Goal: Transaction & Acquisition: Book appointment/travel/reservation

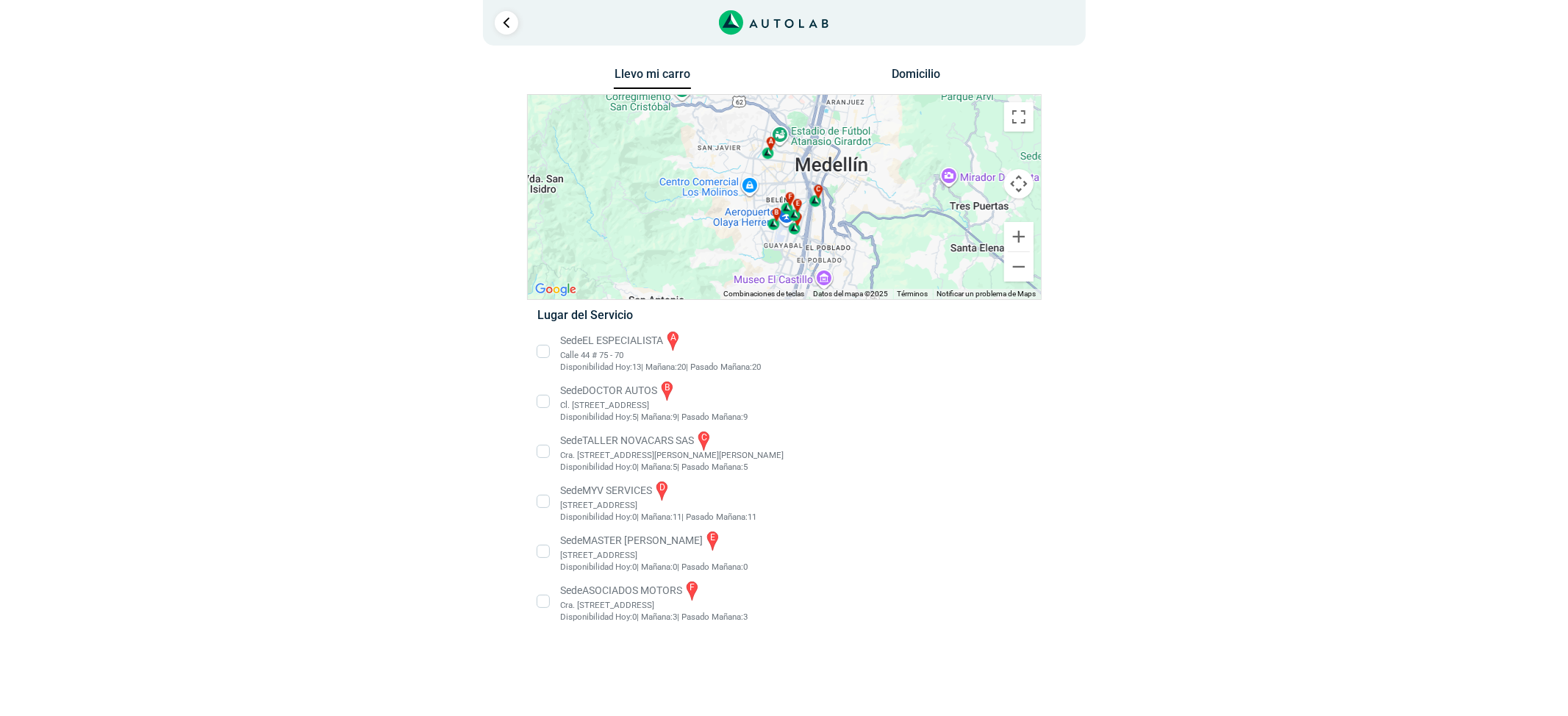
click at [606, 554] on li "Sede MASTER MOTRIZ e [STREET_ADDRESS]" at bounding box center [784, 551] width 515 height 44
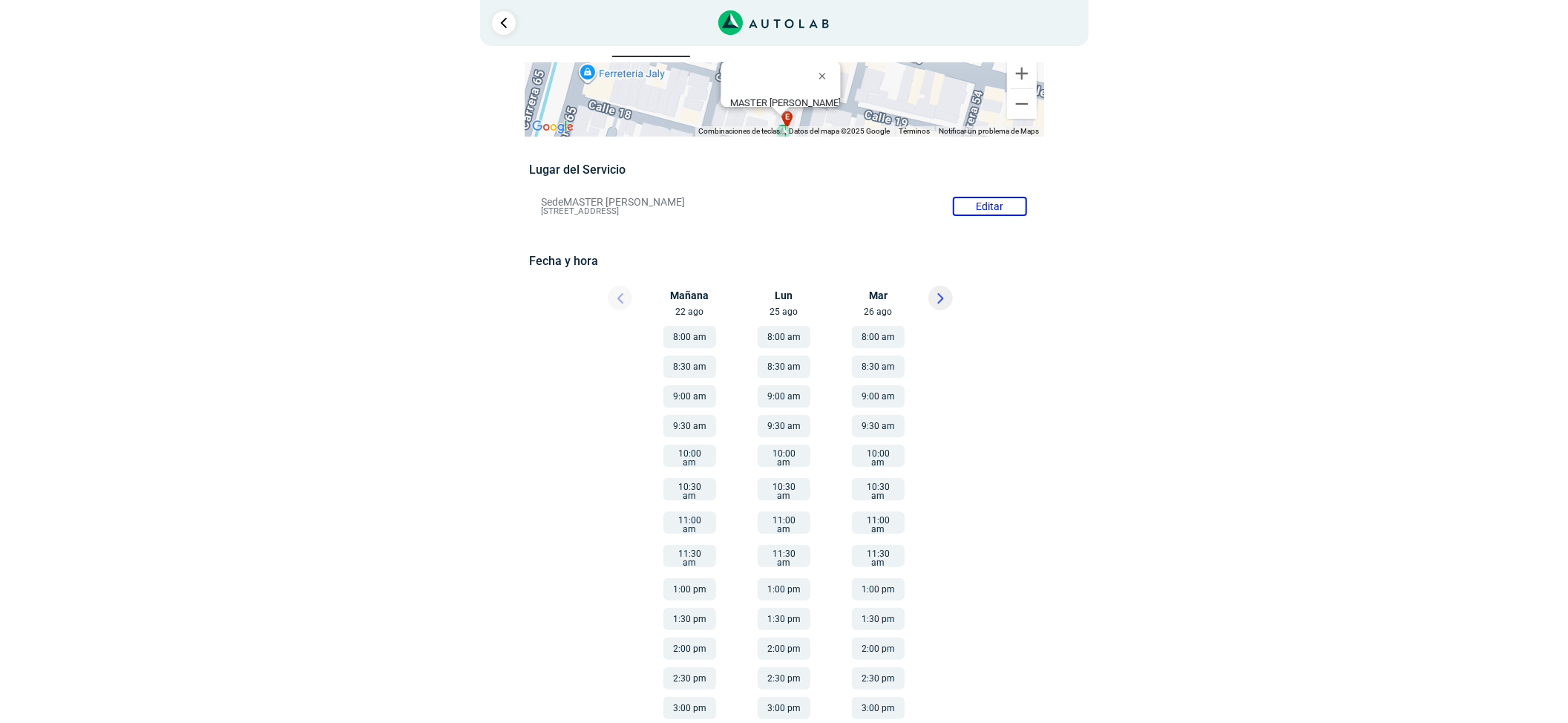
scroll to position [34, 0]
click at [936, 297] on button at bounding box center [940, 297] width 25 height 25
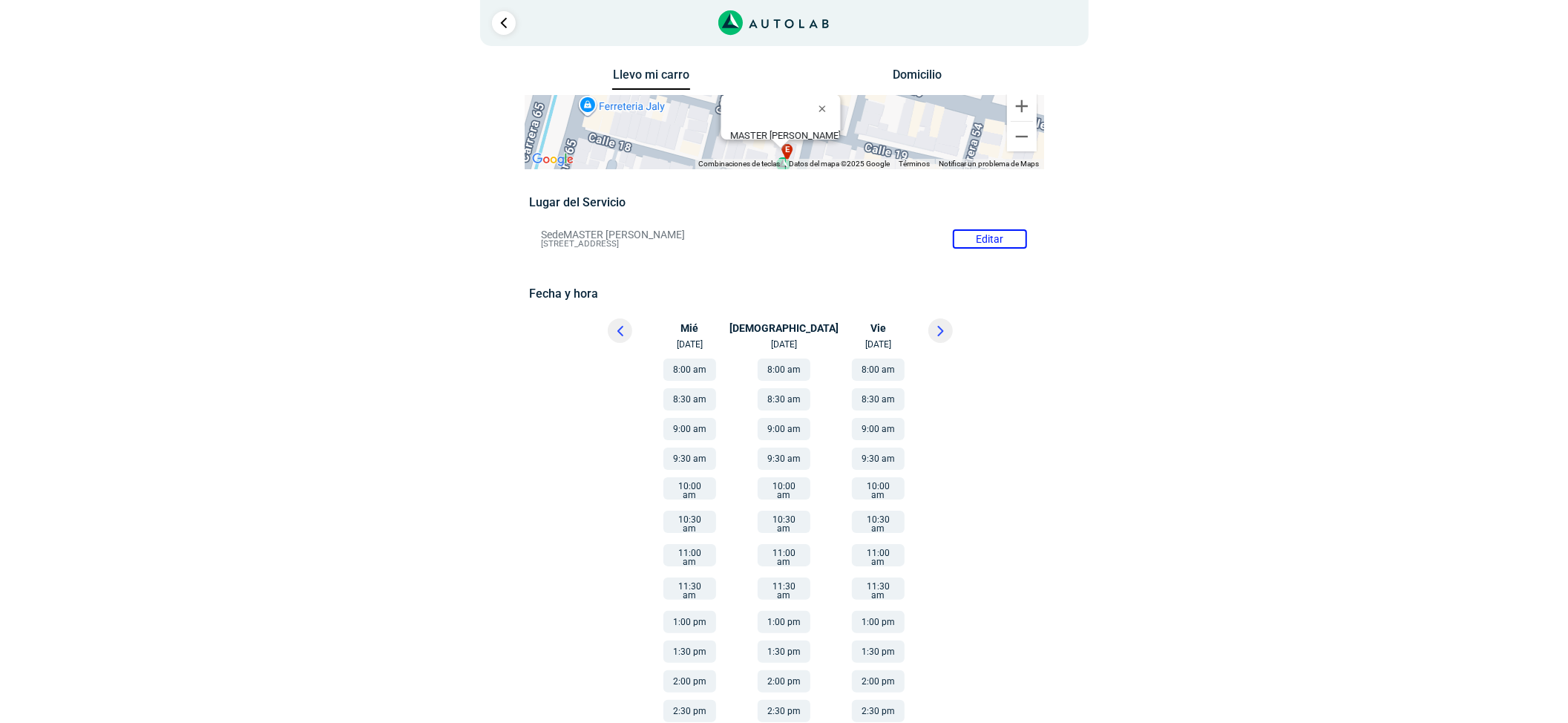
click at [630, 334] on button at bounding box center [620, 330] width 25 height 25
click at [800, 372] on button "8:00 am" at bounding box center [784, 369] width 53 height 22
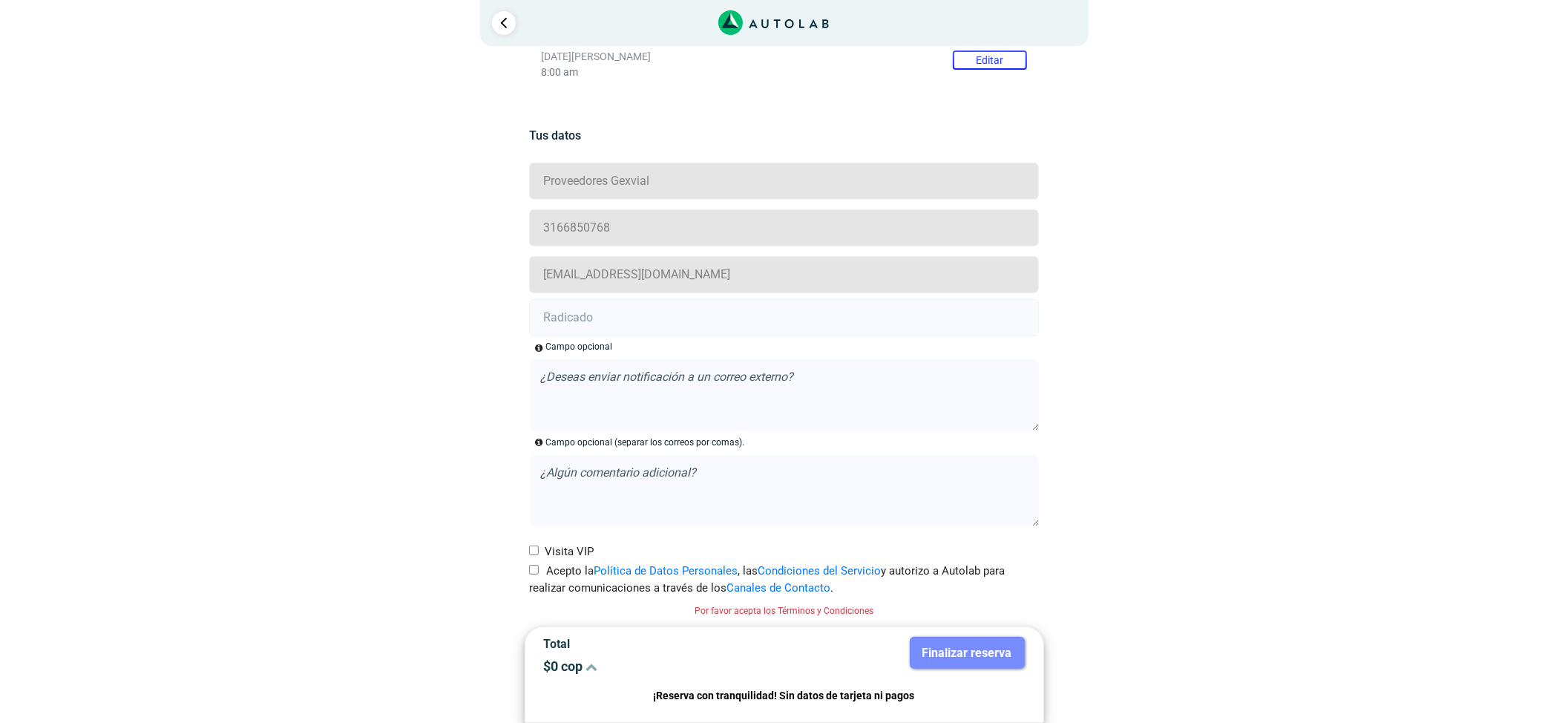
click at [533, 569] on input "Acepto la Política de Datos Personales , las Condiciones del Servicio y autoriz…" at bounding box center [534, 569] width 10 height 10
checkbox input "true"
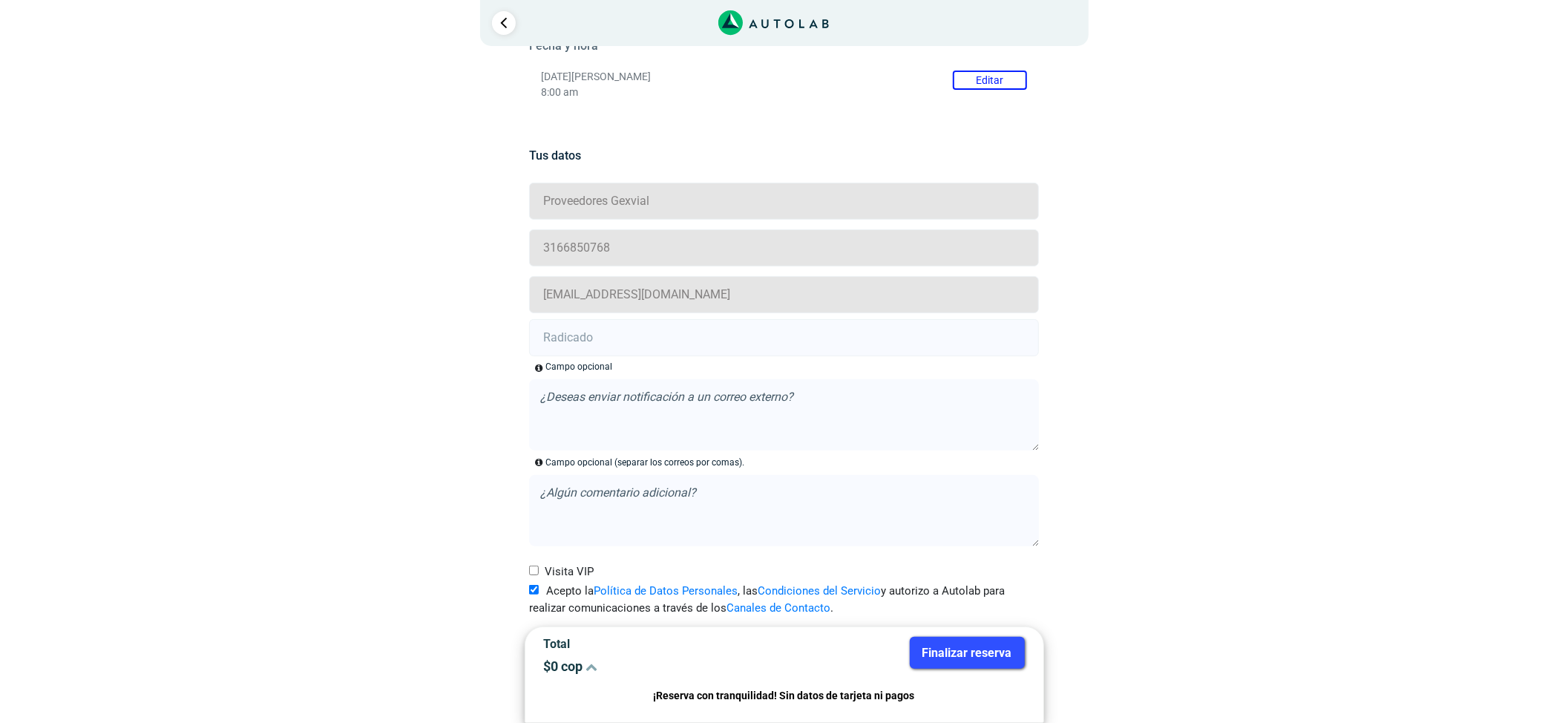
scroll to position [250, 0]
click at [590, 354] on input "text" at bounding box center [783, 338] width 510 height 37
click at [591, 349] on input "text" at bounding box center [783, 338] width 510 height 37
paste input "20910611"
type input "20910611"
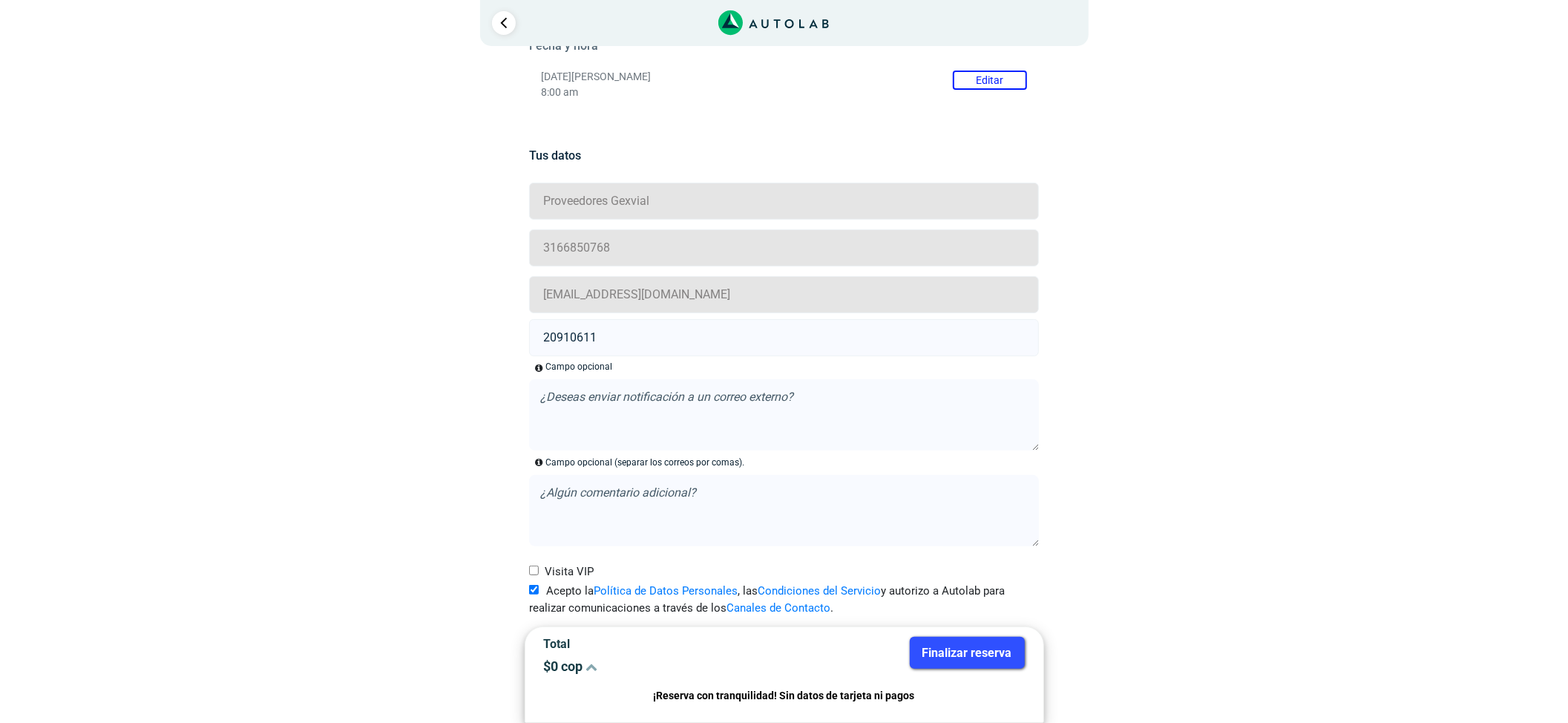
click at [932, 644] on button "Finalizar reserva" at bounding box center [967, 653] width 115 height 32
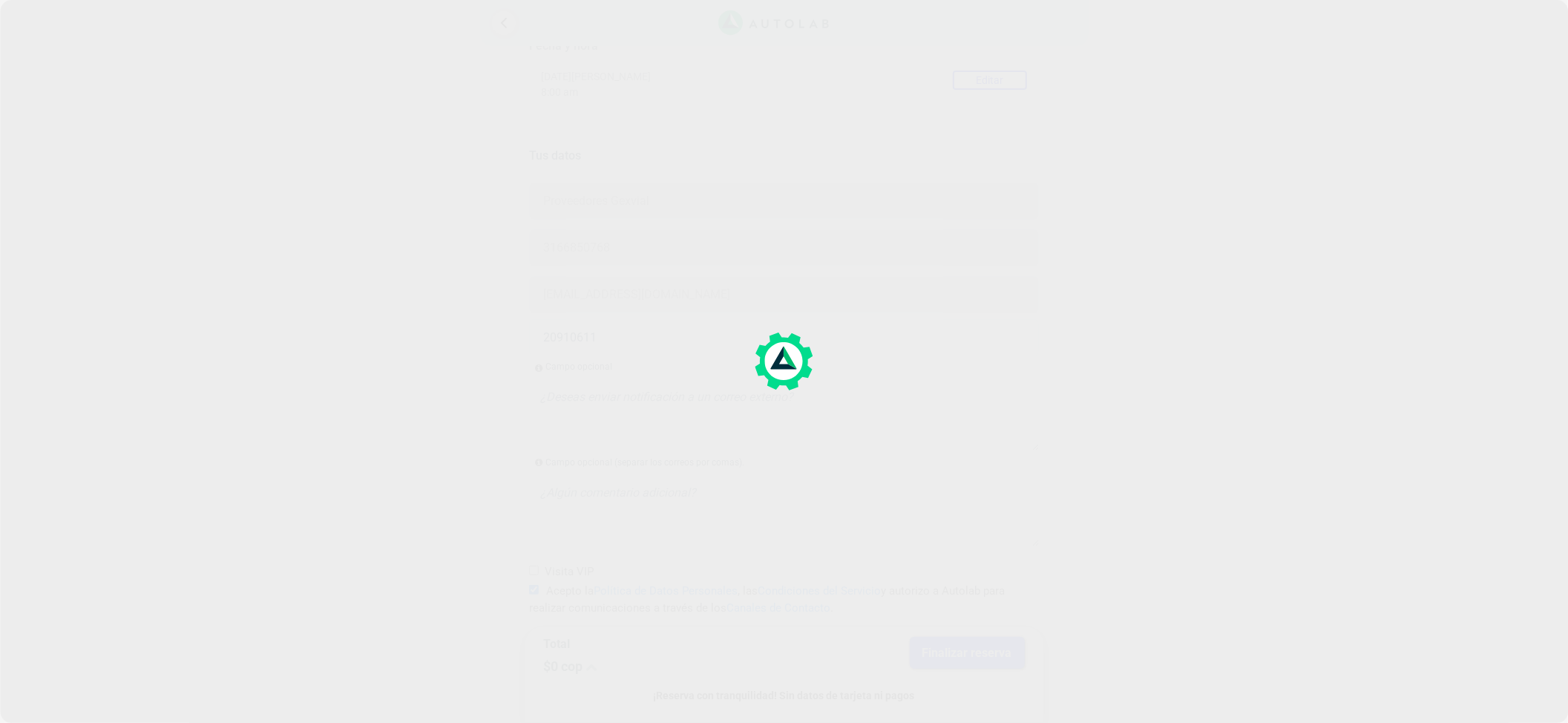
scroll to position [0, 0]
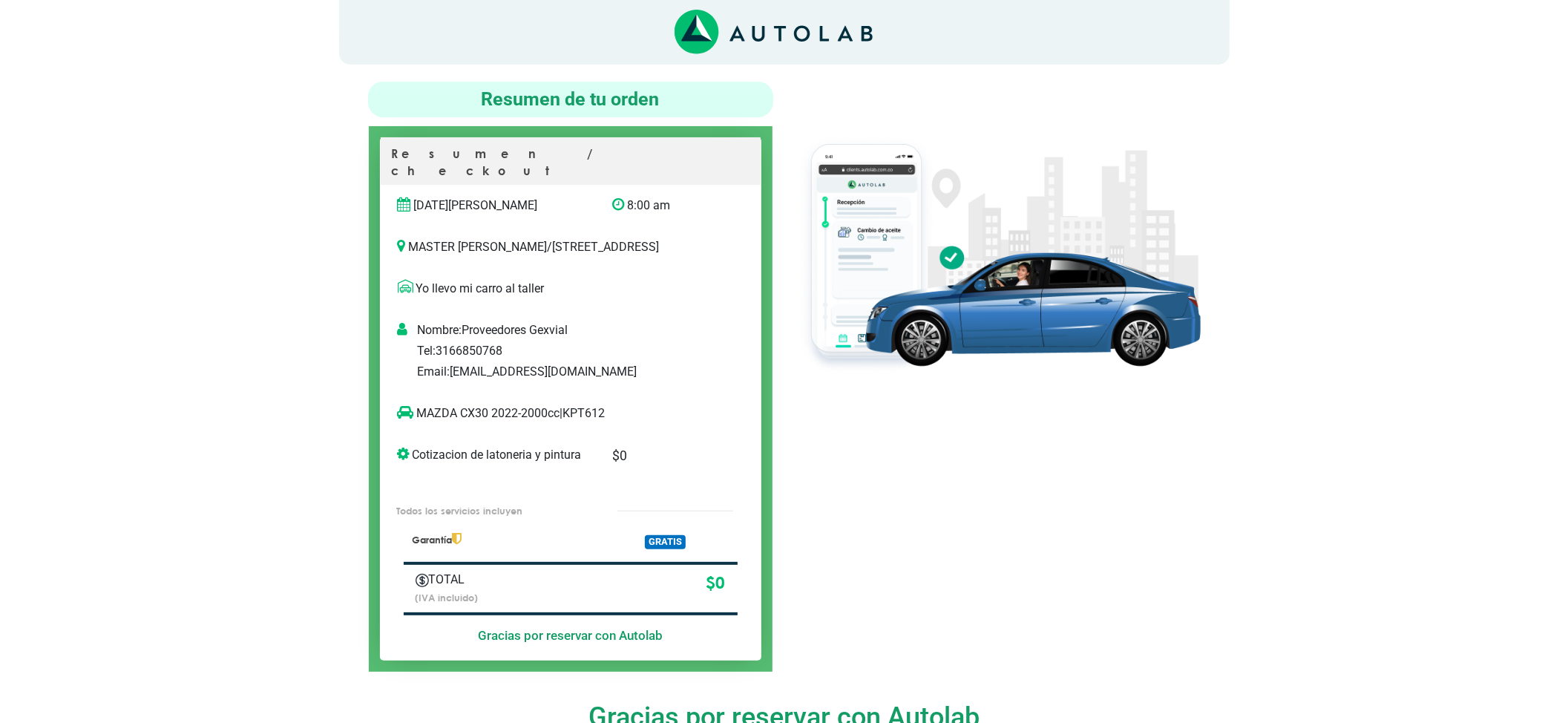
scroll to position [98, 0]
click at [595, 415] on p "MAZDA CX30 2022-2000cc | KPT612" at bounding box center [555, 413] width 315 height 18
copy p "KPT612"
copy p "MAZDA CX30"
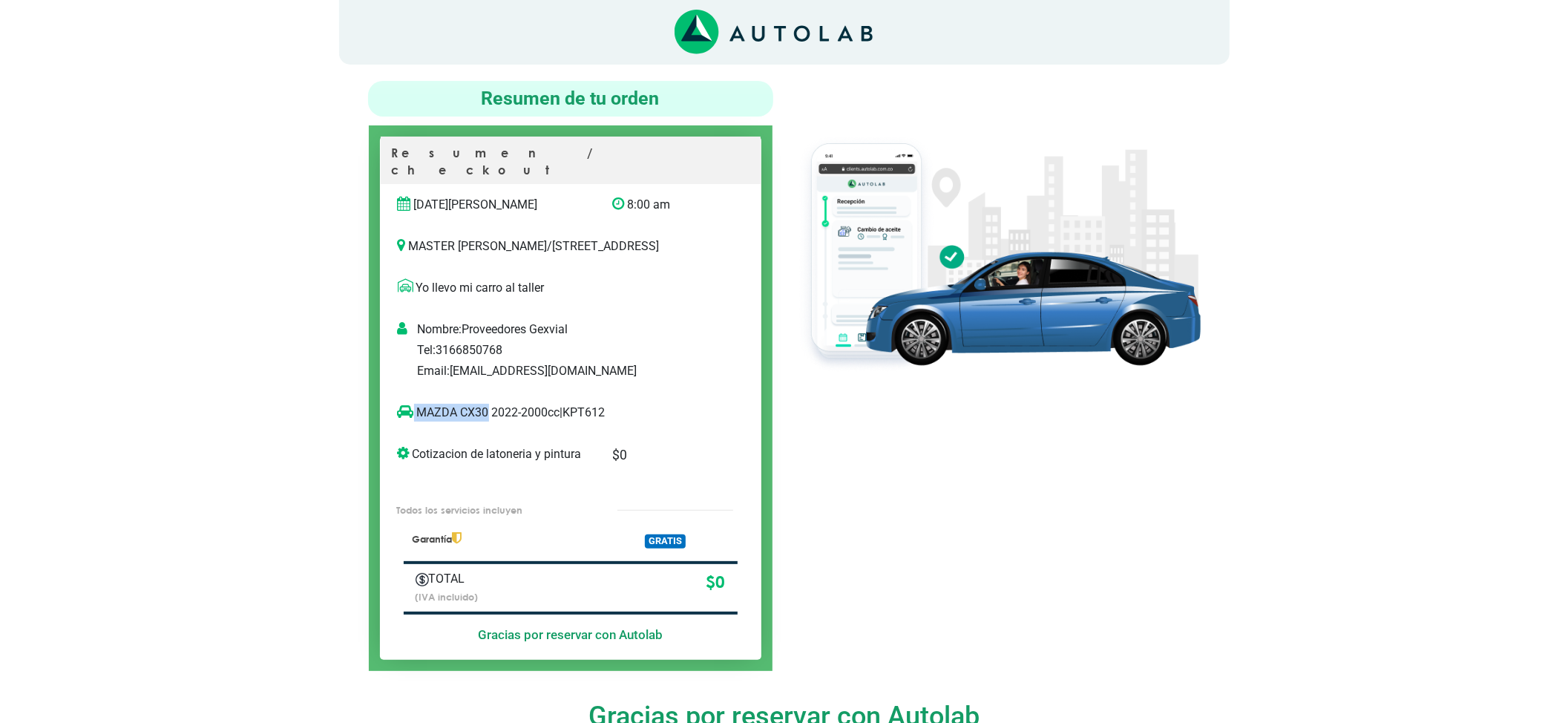
drag, startPoint x: 486, startPoint y: 405, endPoint x: 410, endPoint y: 422, distance: 77.9
click at [410, 422] on div "MAZDA CX30 2022-2000cc | KPT612" at bounding box center [555, 418] width 338 height 30
click at [781, 666] on div "Resumen de tu orden Resumen / checkout [DATE][PERSON_NAME] 8:00 am /" at bounding box center [570, 375] width 427 height 589
